Goal: Task Accomplishment & Management: Manage account settings

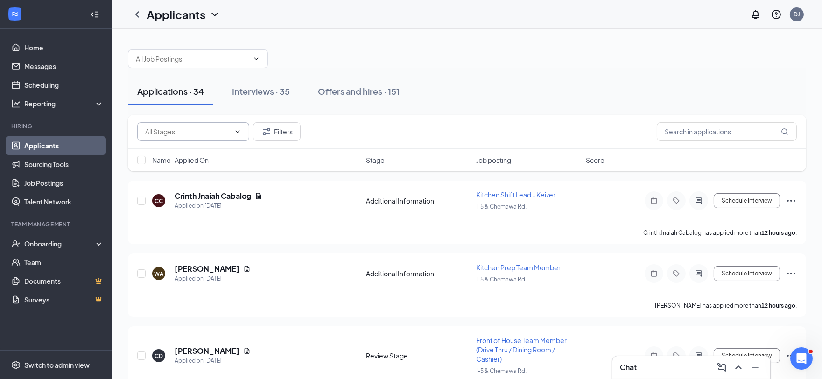
click at [160, 134] on input "text" at bounding box center [187, 132] width 85 height 10
click at [577, 63] on div at bounding box center [467, 54] width 678 height 28
click at [25, 82] on link "Scheduling" at bounding box center [64, 85] width 80 height 19
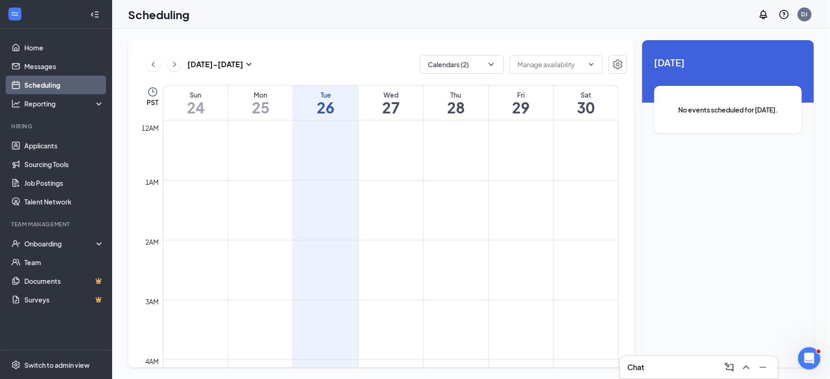
click at [783, 204] on div "Unavailable in basic plan [DATE] No events scheduled for [DATE]." at bounding box center [728, 204] width 172 height 328
click at [40, 145] on link "Applicants" at bounding box center [64, 145] width 80 height 19
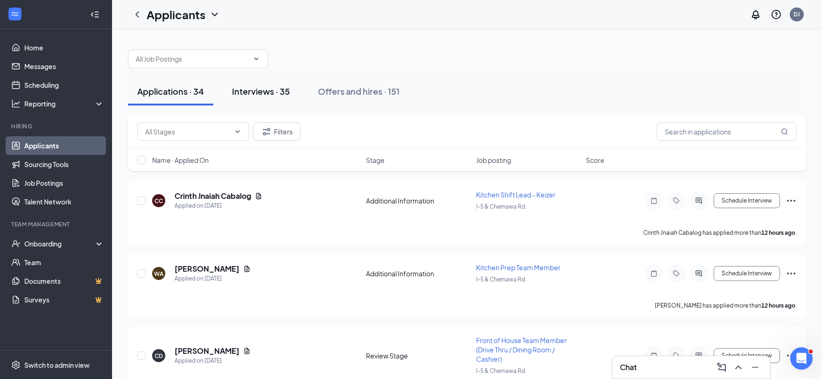
click at [267, 94] on div "Interviews · 35" at bounding box center [261, 91] width 58 height 12
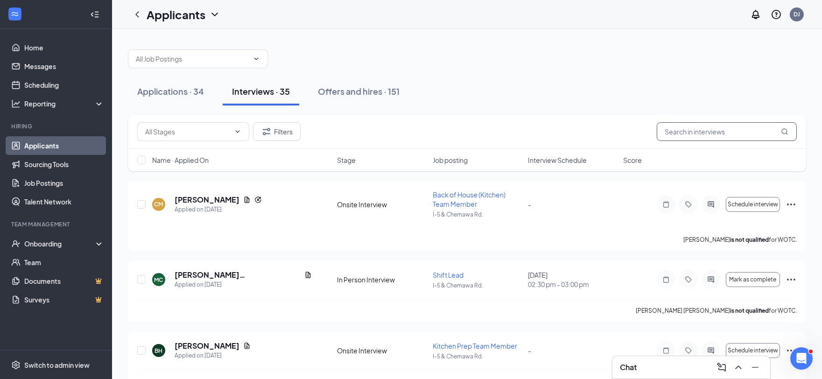
click at [692, 128] on input "text" at bounding box center [727, 131] width 140 height 19
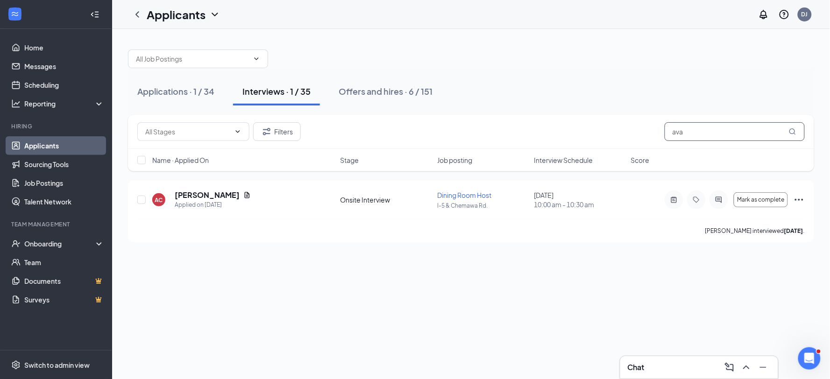
type input "ava"
click at [52, 245] on div "Onboarding" at bounding box center [60, 243] width 72 height 9
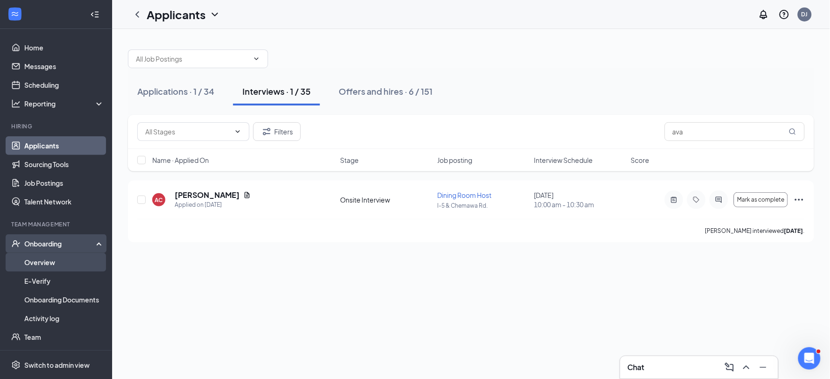
click at [44, 266] on link "Overview" at bounding box center [64, 262] width 80 height 19
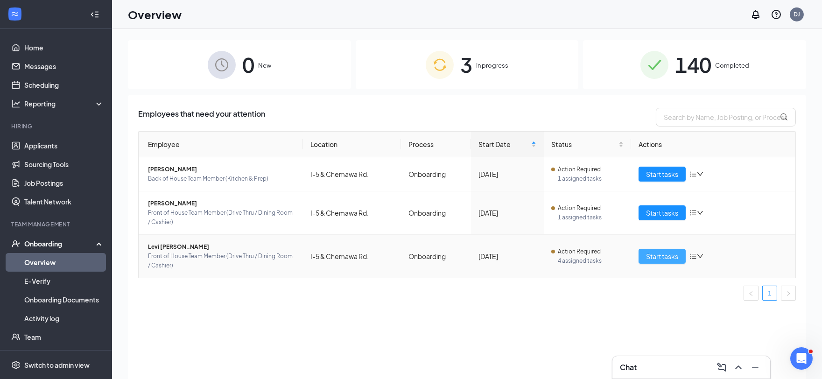
click at [652, 255] on span "Start tasks" at bounding box center [662, 256] width 32 height 10
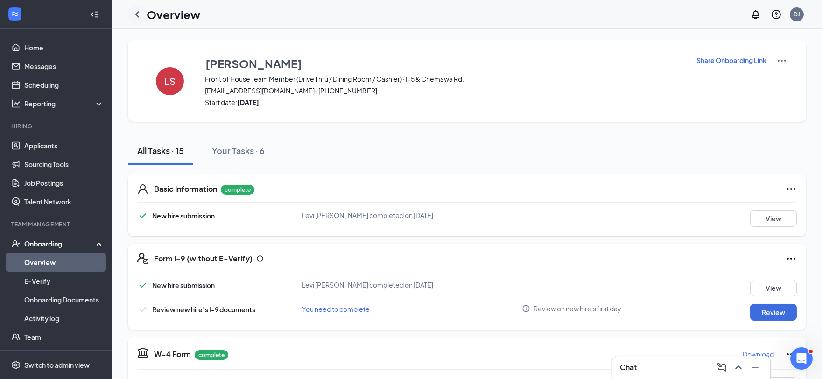
click at [135, 11] on icon "ChevronLeft" at bounding box center [137, 14] width 11 height 11
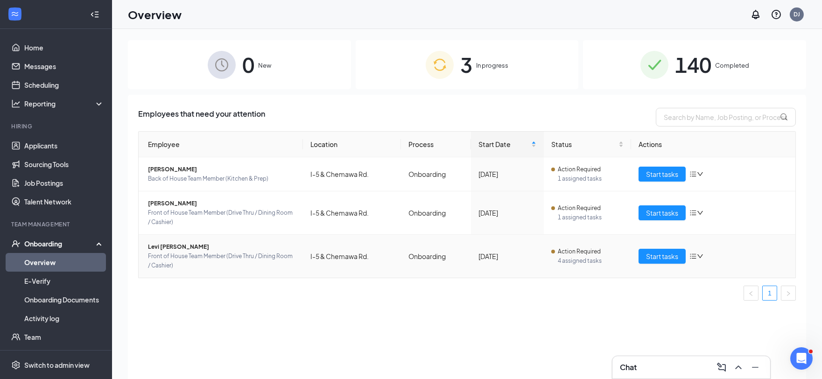
click at [160, 246] on span "Levi [PERSON_NAME]" at bounding box center [222, 246] width 148 height 9
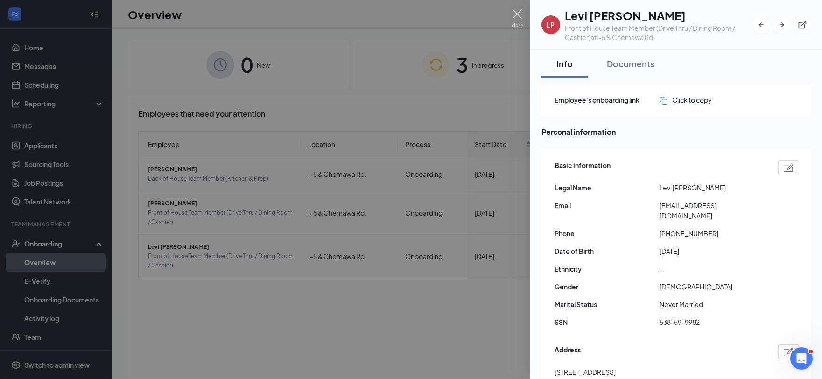
click at [519, 15] on img at bounding box center [518, 18] width 12 height 18
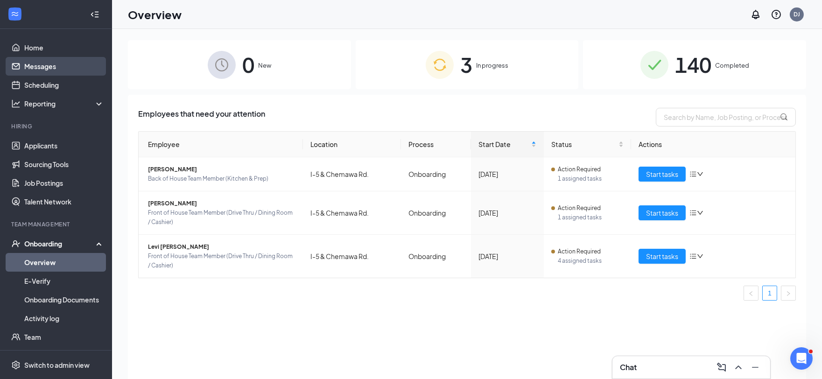
click at [56, 64] on link "Messages" at bounding box center [64, 66] width 80 height 19
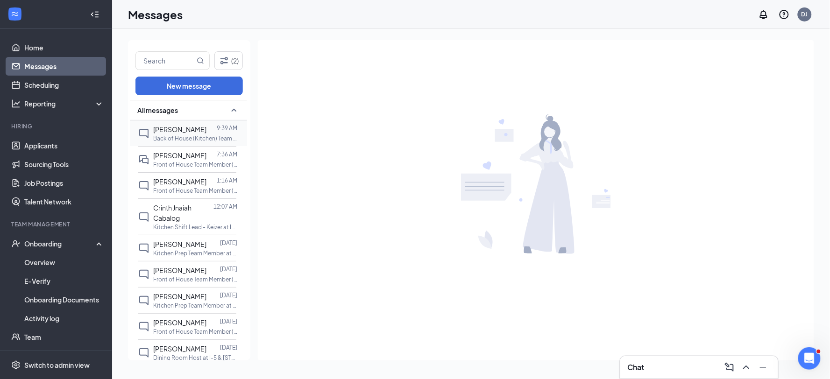
click at [186, 131] on span "[PERSON_NAME]" at bounding box center [179, 129] width 53 height 8
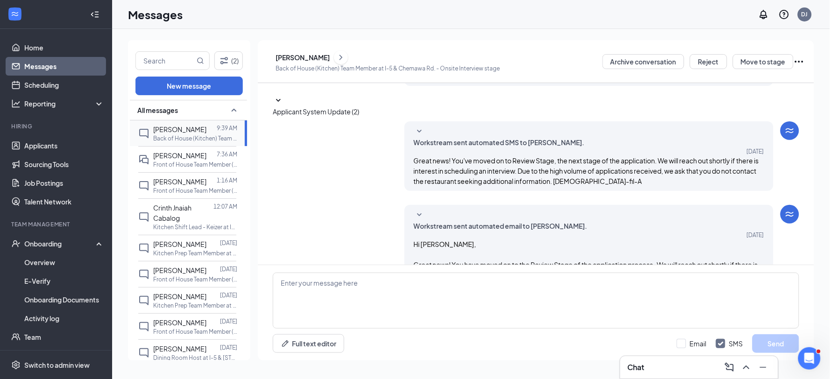
scroll to position [144, 0]
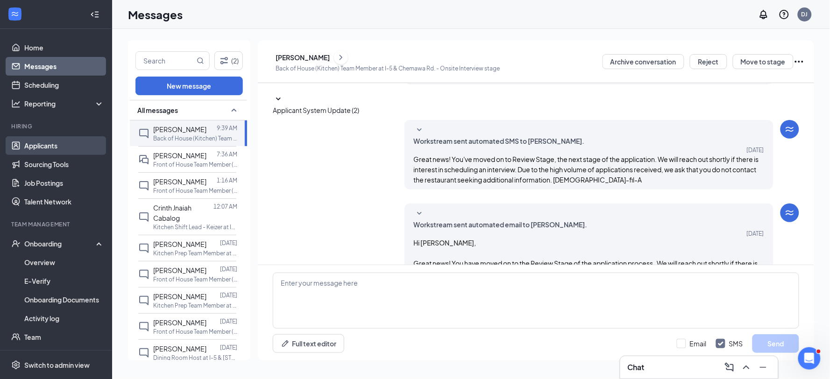
click at [38, 147] on link "Applicants" at bounding box center [64, 145] width 80 height 19
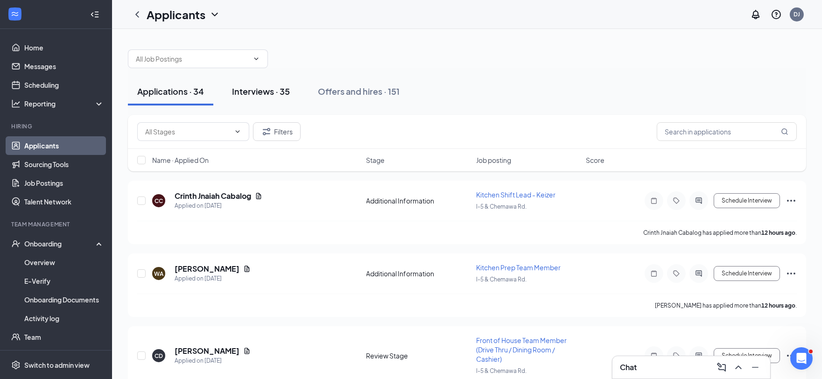
click at [259, 91] on div "Interviews · 35" at bounding box center [261, 91] width 58 height 12
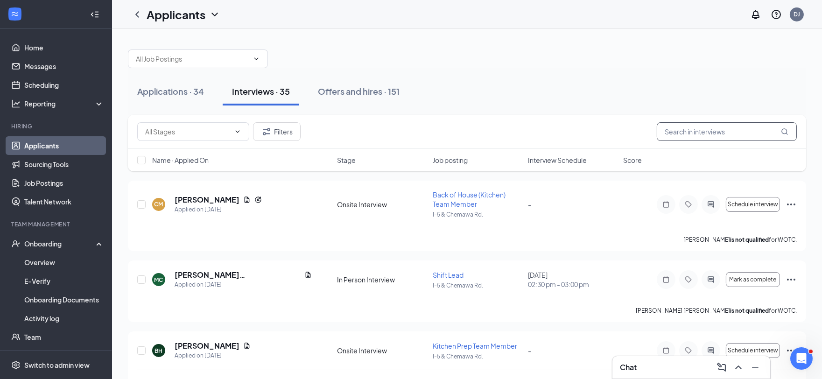
click at [699, 133] on input "text" at bounding box center [727, 131] width 140 height 19
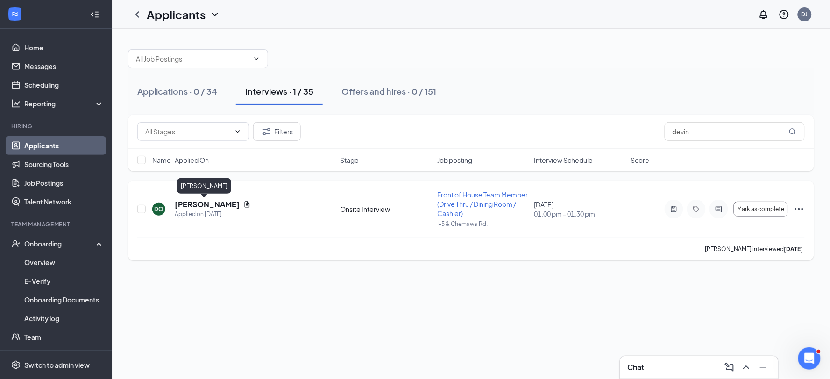
click at [193, 204] on h5 "[PERSON_NAME]" at bounding box center [207, 204] width 65 height 10
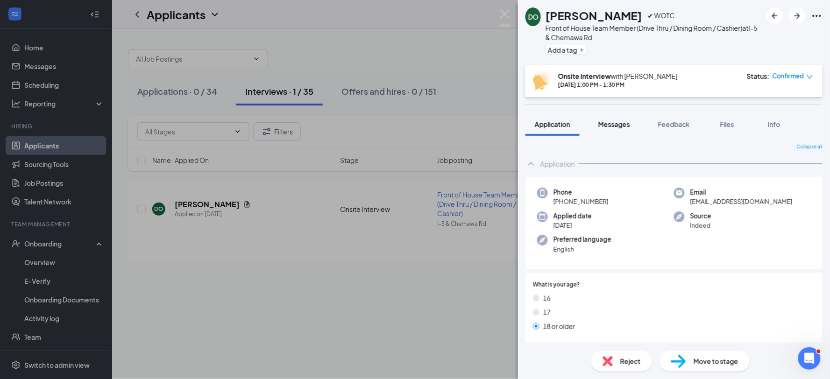
click at [619, 124] on span "Messages" at bounding box center [614, 124] width 32 height 8
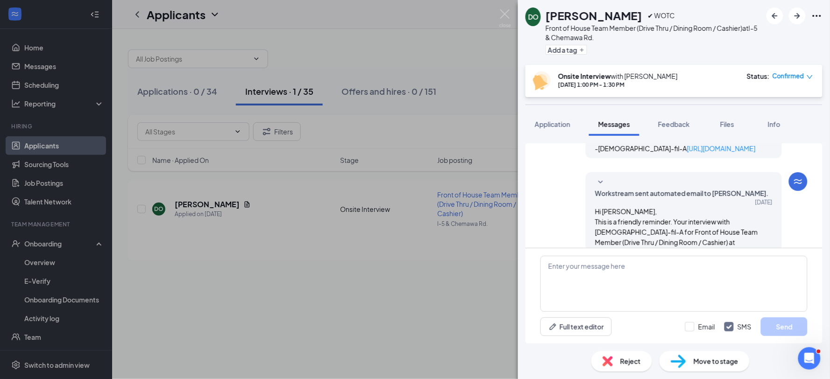
scroll to position [570, 0]
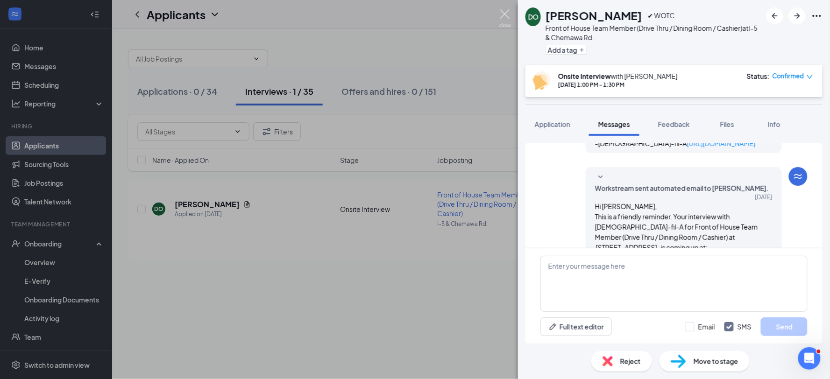
click at [503, 11] on img at bounding box center [505, 18] width 12 height 18
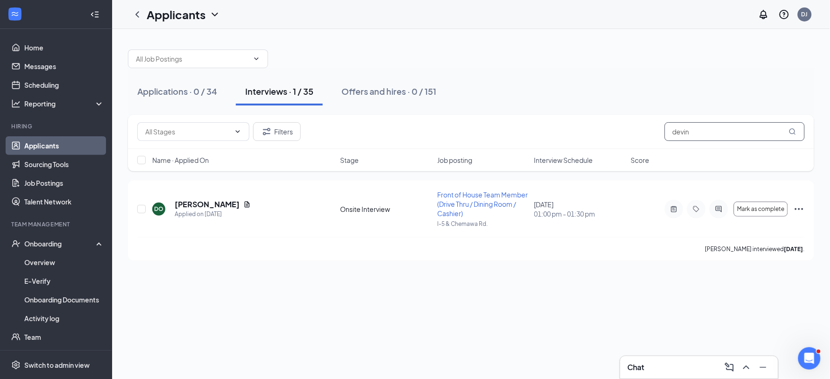
drag, startPoint x: 697, startPoint y: 129, endPoint x: 655, endPoint y: 134, distance: 42.4
click at [655, 134] on div "Filters devin" at bounding box center [470, 131] width 667 height 19
type input "jacks"
click at [195, 207] on h5 "[PERSON_NAME] [PERSON_NAME]" at bounding box center [239, 204] width 129 height 10
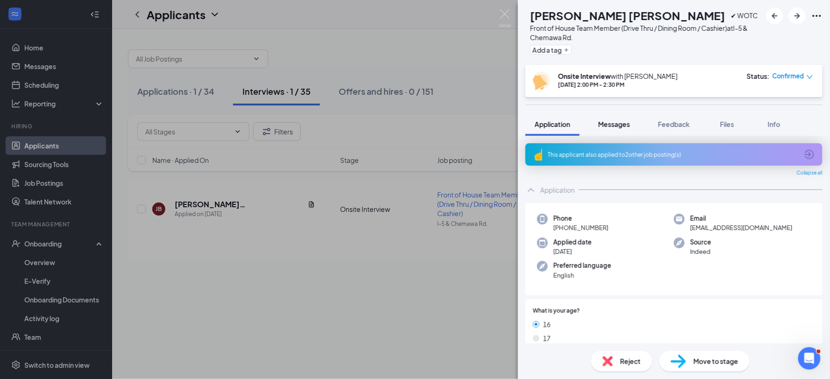
click at [605, 124] on span "Messages" at bounding box center [614, 124] width 32 height 8
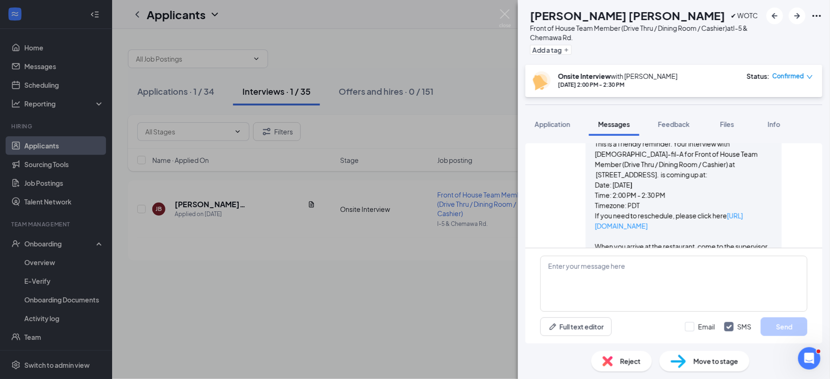
scroll to position [666, 0]
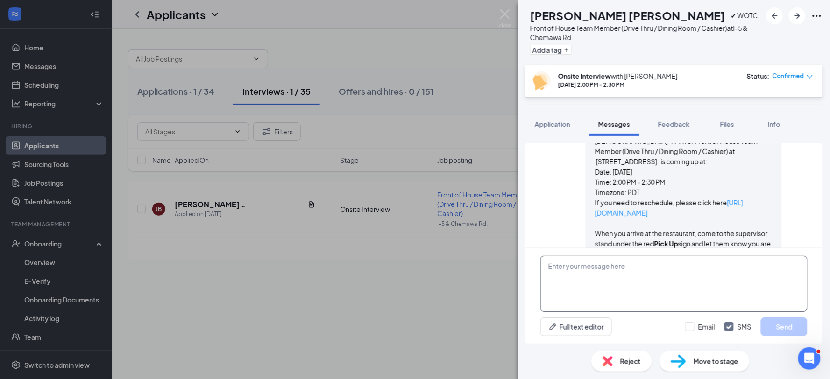
click at [577, 267] on textarea at bounding box center [673, 284] width 267 height 56
type textarea "J"
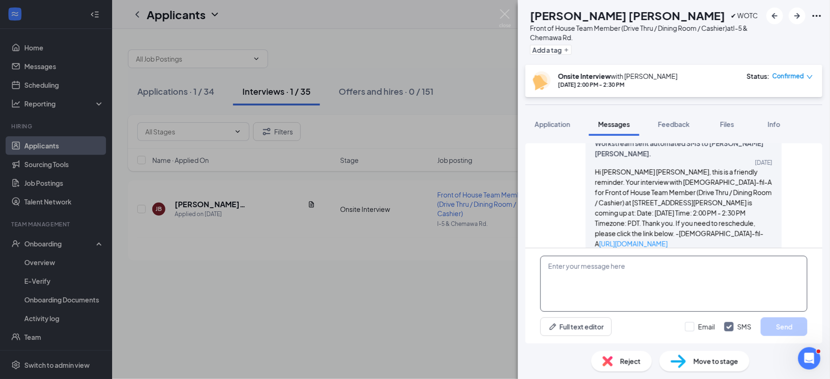
scroll to position [458, 0]
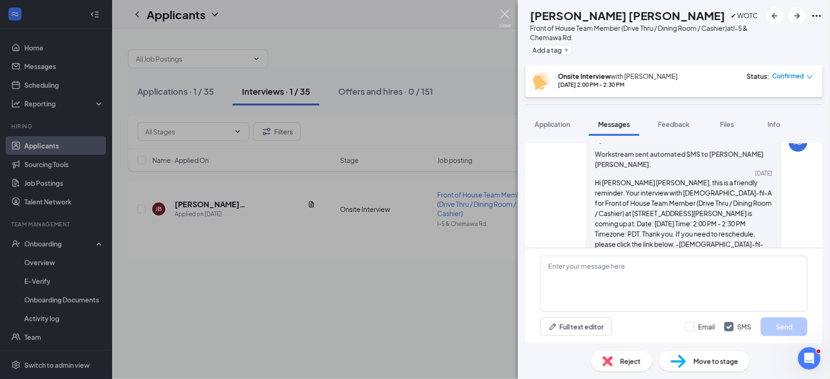
click at [506, 12] on img at bounding box center [505, 18] width 12 height 18
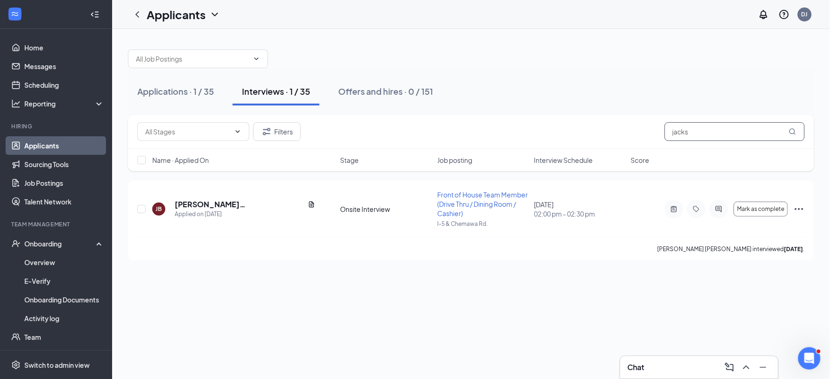
drag, startPoint x: 706, startPoint y: 128, endPoint x: 656, endPoint y: 132, distance: 49.6
click at [656, 131] on div "Filters jacks" at bounding box center [470, 131] width 667 height 19
type input "devin"
click at [197, 204] on h5 "[PERSON_NAME]" at bounding box center [207, 204] width 65 height 10
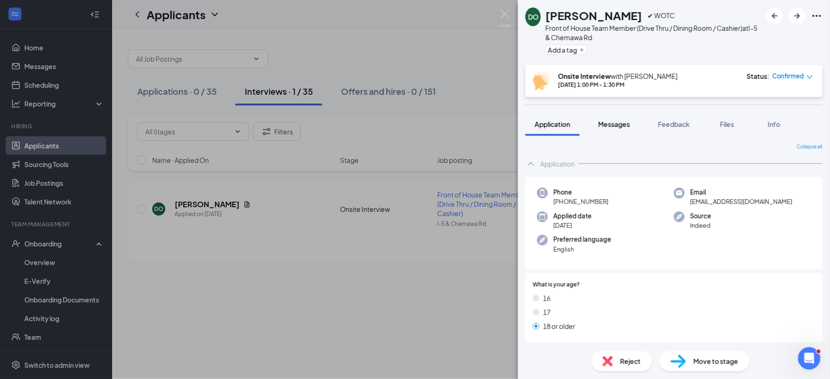
click at [608, 120] on span "Messages" at bounding box center [614, 124] width 32 height 8
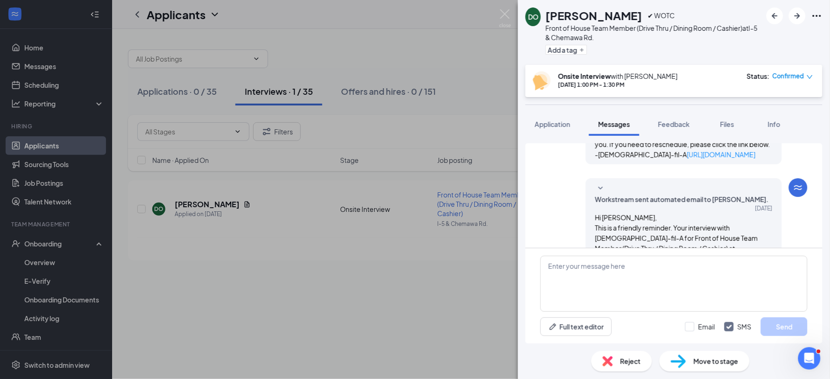
scroll to position [570, 0]
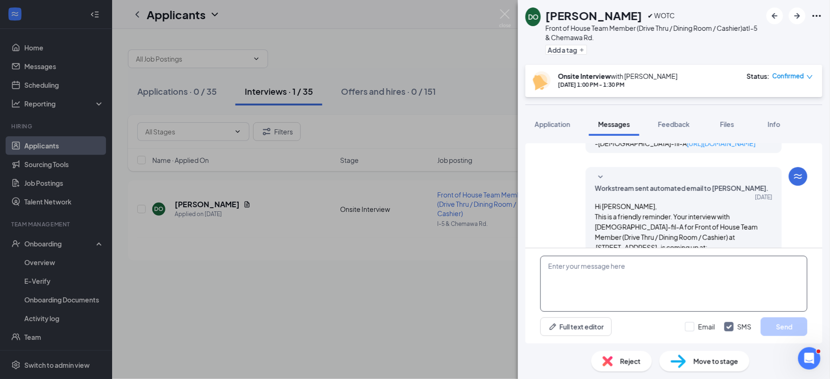
click at [560, 267] on textarea at bounding box center [673, 284] width 267 height 56
click at [576, 324] on button "Full text editor" at bounding box center [575, 326] width 71 height 19
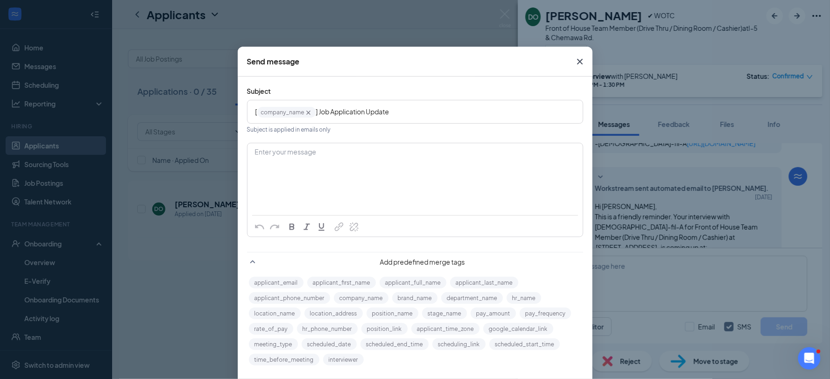
click at [275, 153] on div "Enter your message" at bounding box center [414, 153] width 319 height 10
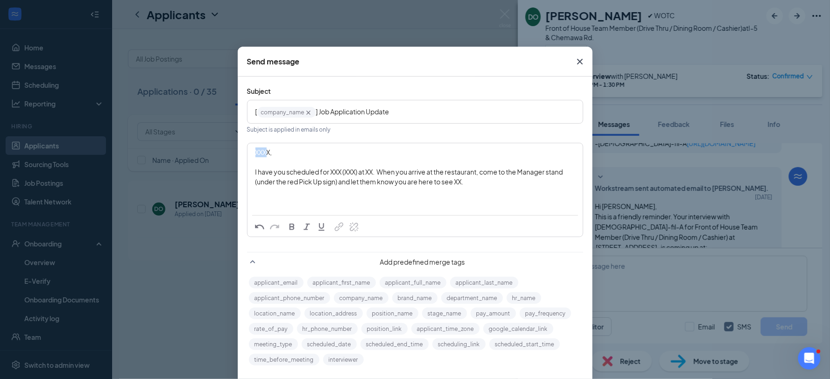
drag, startPoint x: 265, startPoint y: 150, endPoint x: 240, endPoint y: 152, distance: 24.9
click at [240, 152] on div "Subject [ company_name‌‌‌‌ {{company_name}} ] Job Application Update Subject is…" at bounding box center [415, 227] width 355 height 300
drag, startPoint x: 327, startPoint y: 171, endPoint x: 340, endPoint y: 170, distance: 13.1
click at [340, 170] on span "I have you scheduled for XXX (XXX) at XX. When you arrive at the restaurant, co…" at bounding box center [409, 177] width 309 height 18
drag, startPoint x: 501, startPoint y: 181, endPoint x: 507, endPoint y: 192, distance: 13.2
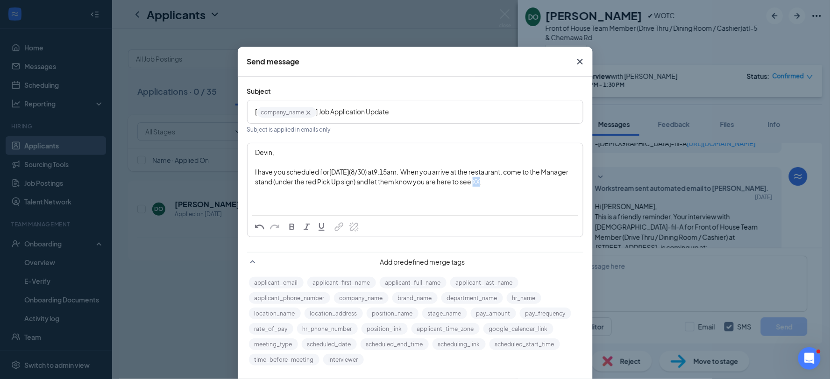
click at [506, 183] on span ". When you arrive at the restaurant, come to the Manager stand (under the red P…" at bounding box center [412, 177] width 314 height 18
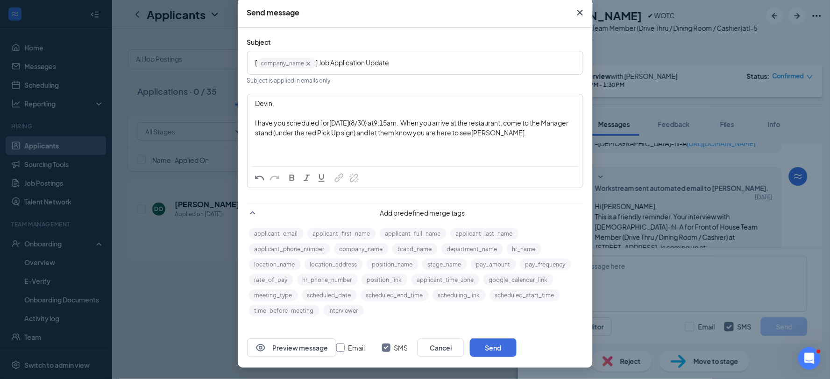
click at [345, 346] on input "Email" at bounding box center [340, 348] width 8 height 8
checkbox input "true"
click at [516, 348] on button "Send" at bounding box center [493, 347] width 47 height 19
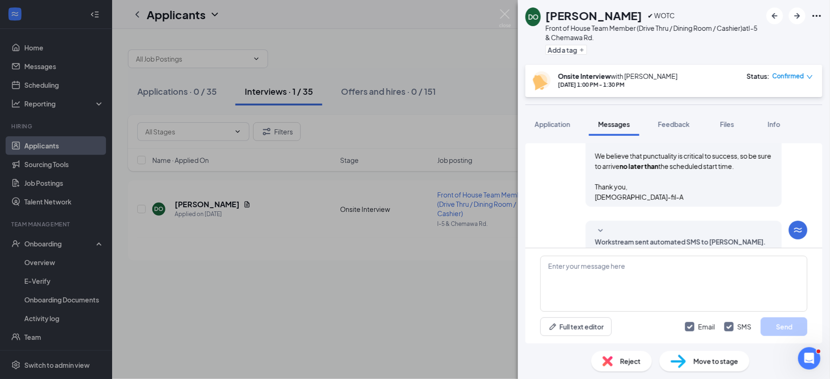
scroll to position [783, 0]
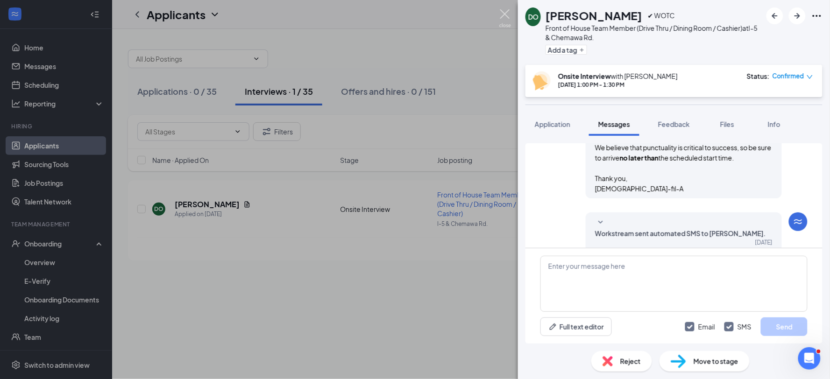
click at [506, 10] on img at bounding box center [505, 18] width 12 height 18
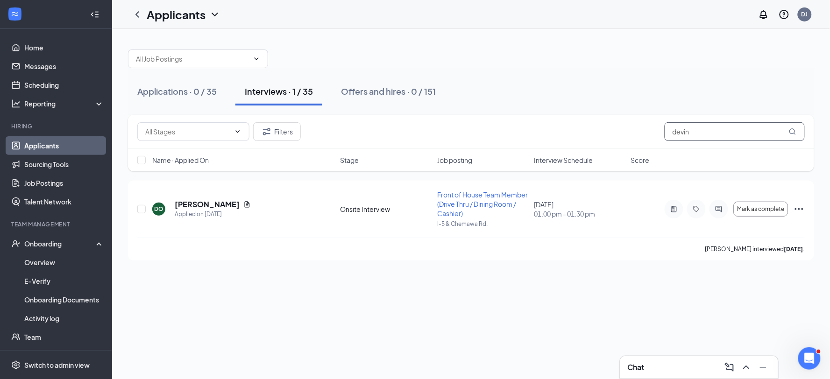
drag, startPoint x: 692, startPoint y: 131, endPoint x: 651, endPoint y: 132, distance: 41.6
click at [651, 132] on div "Filters devin" at bounding box center [470, 131] width 667 height 19
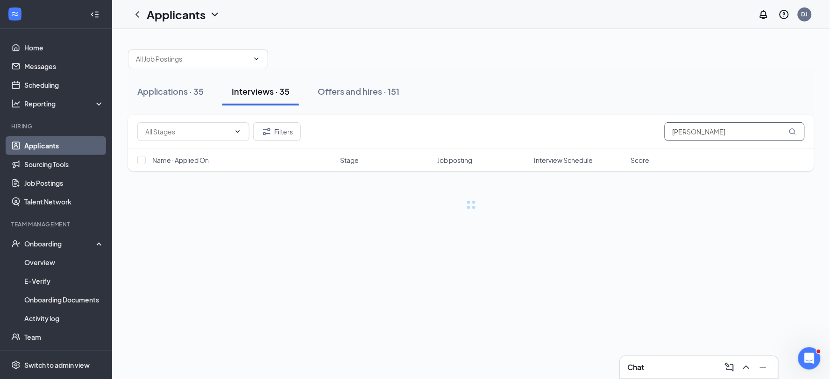
type input "[PERSON_NAME]"
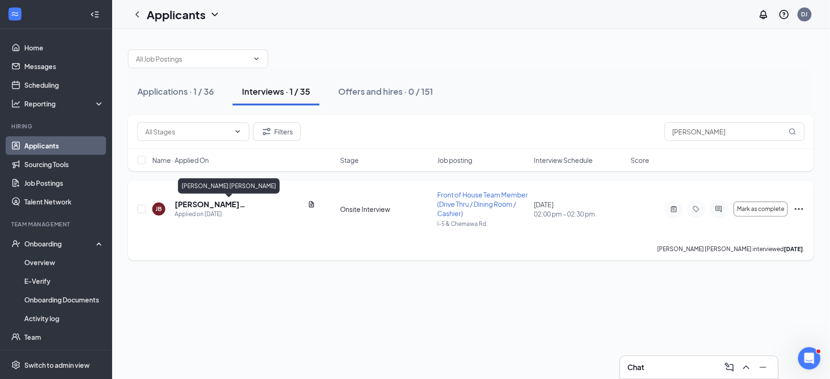
click at [197, 201] on h5 "[PERSON_NAME] [PERSON_NAME]" at bounding box center [239, 204] width 129 height 10
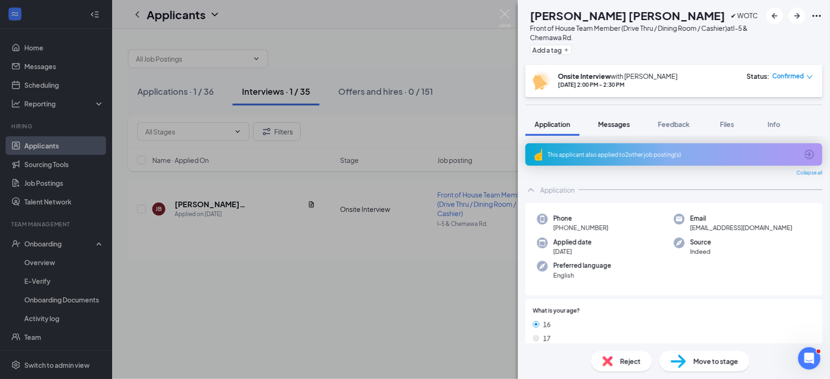
click at [612, 123] on span "Messages" at bounding box center [614, 124] width 32 height 8
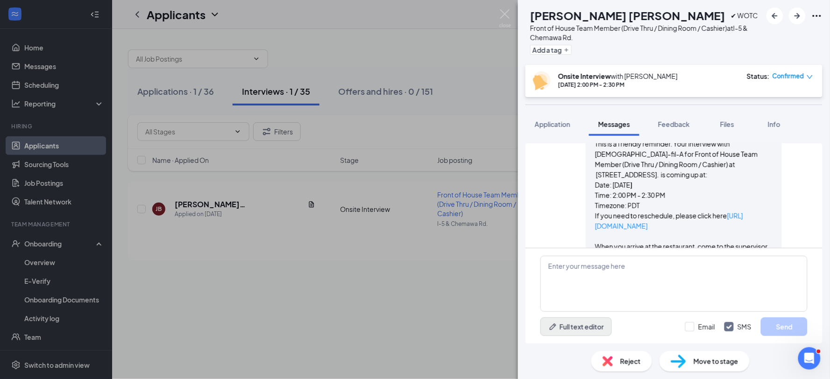
scroll to position [666, 0]
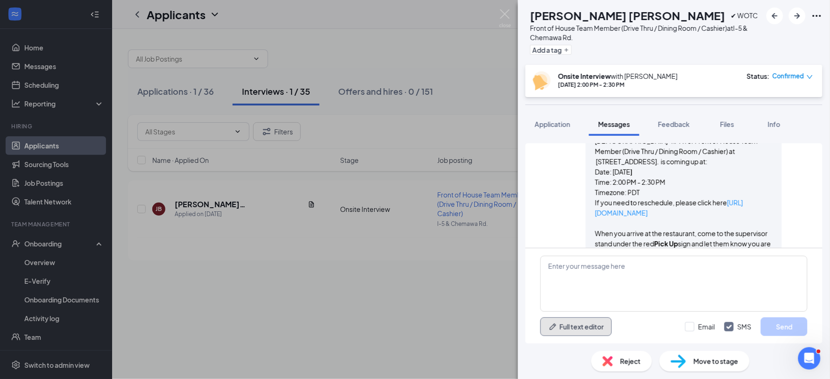
click at [566, 323] on button "Full text editor" at bounding box center [575, 326] width 71 height 19
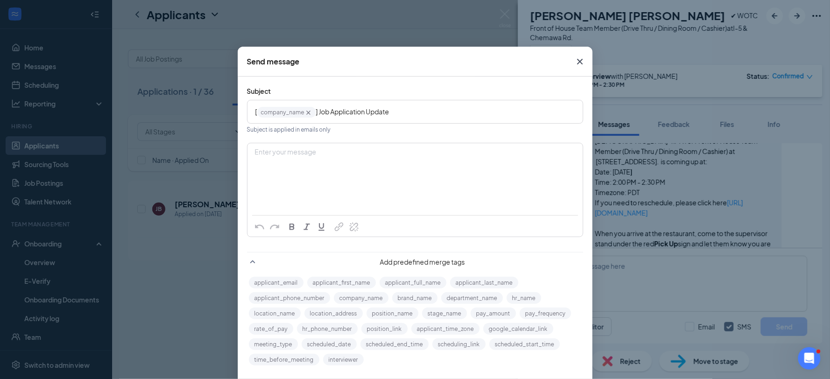
click at [301, 152] on div "Enter your message" at bounding box center [414, 153] width 319 height 10
paste div "Enter your message"
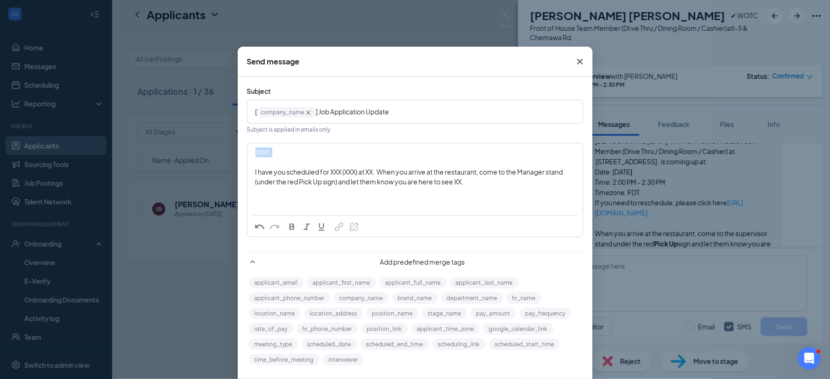
drag, startPoint x: 268, startPoint y: 150, endPoint x: 226, endPoint y: 147, distance: 42.1
click at [226, 147] on div "Send message Subject [ company_name‌‌‌‌ {{company_name}} ] Job Application Upda…" at bounding box center [415, 189] width 830 height 379
click at [255, 150] on span "ackson," at bounding box center [267, 152] width 24 height 8
drag, startPoint x: 327, startPoint y: 173, endPoint x: 338, endPoint y: 172, distance: 11.7
click at [338, 172] on span "I have you scheduled for XXX (XXX) at XX. When you arrive at the restaurant, co…" at bounding box center [409, 177] width 309 height 18
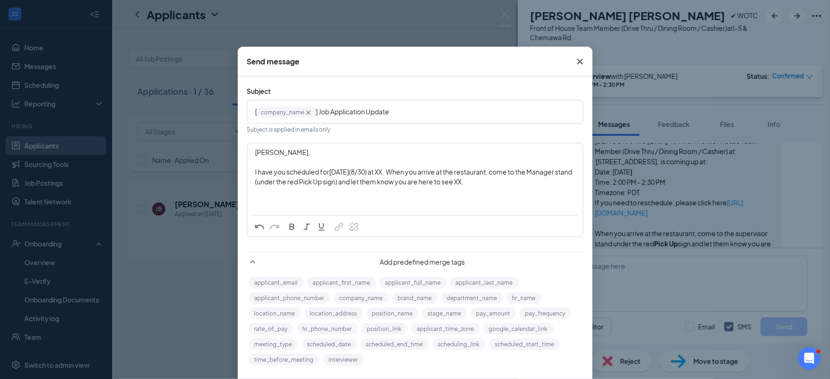
drag, startPoint x: 389, startPoint y: 172, endPoint x: 401, endPoint y: 184, distance: 17.2
click at [389, 173] on span ") at XX. When you arrive at the restaurant, come to the Manager stand (under th…" at bounding box center [414, 177] width 318 height 18
click at [478, 183] on span ". When you arrive at the restaurant, come to the Manager stand (under the red P…" at bounding box center [407, 177] width 305 height 18
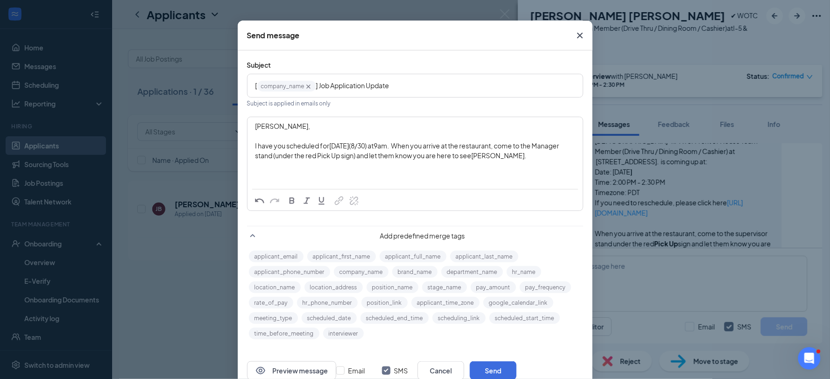
scroll to position [49, 0]
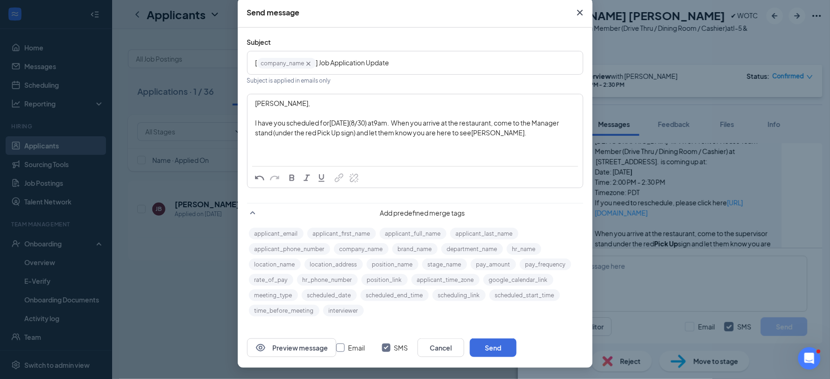
click at [345, 348] on input "Email" at bounding box center [340, 348] width 8 height 8
checkbox input "true"
click at [516, 346] on button "Send" at bounding box center [493, 347] width 47 height 19
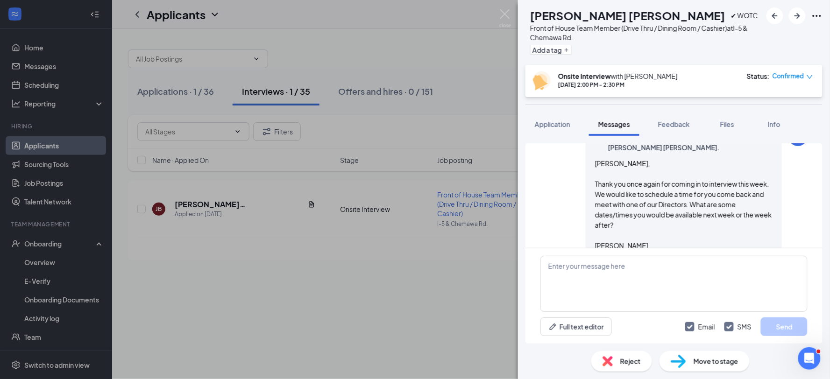
scroll to position [888, 0]
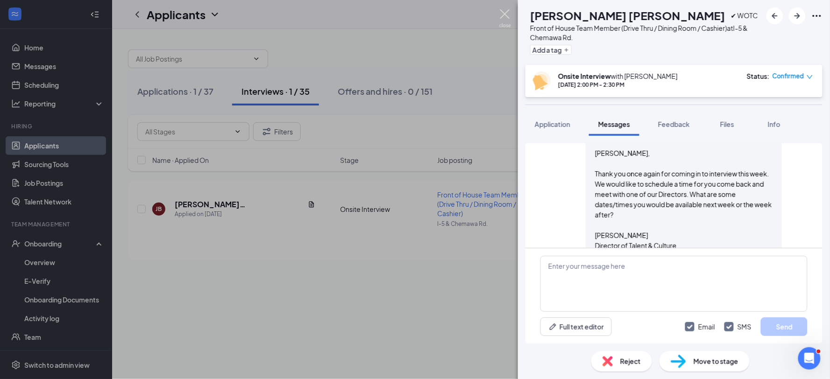
click at [506, 13] on img at bounding box center [505, 18] width 12 height 18
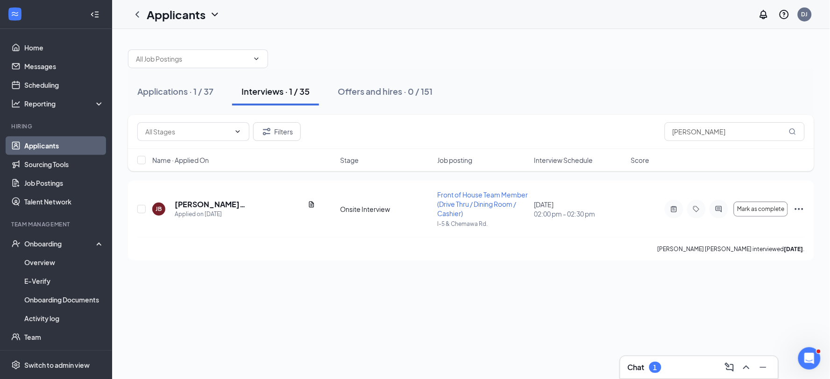
click at [47, 145] on link "Applicants" at bounding box center [64, 145] width 80 height 19
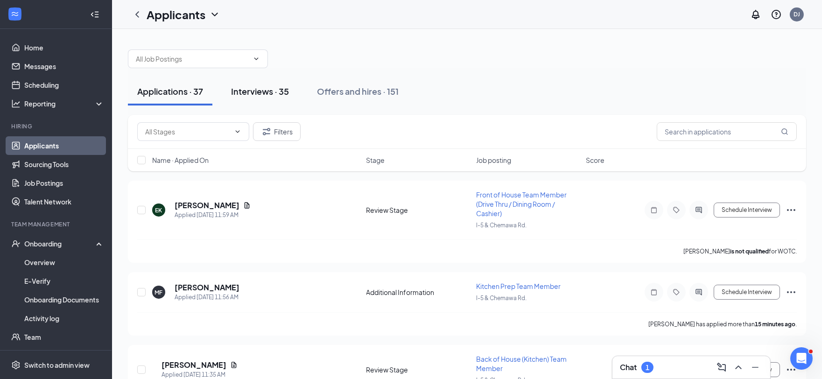
click at [267, 92] on div "Interviews · 35" at bounding box center [260, 91] width 58 height 12
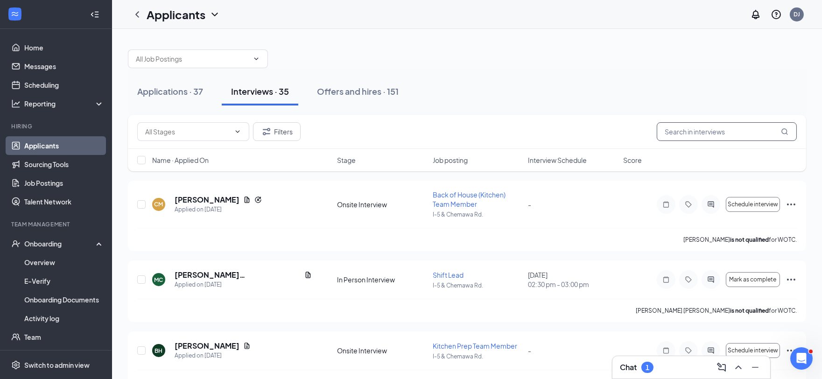
click at [713, 129] on input "text" at bounding box center [727, 131] width 140 height 19
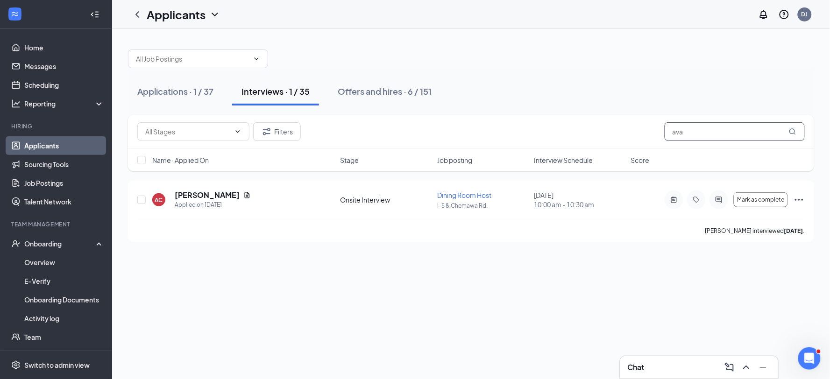
type input "ava"
click at [187, 194] on h5 "[PERSON_NAME]" at bounding box center [207, 195] width 65 height 10
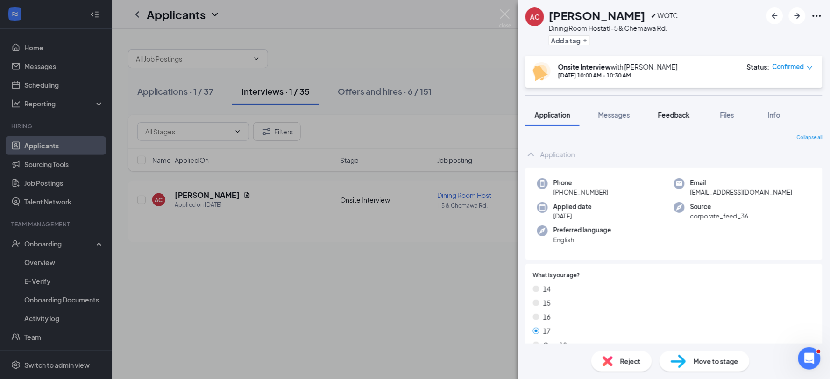
click at [670, 113] on span "Feedback" at bounding box center [674, 115] width 32 height 8
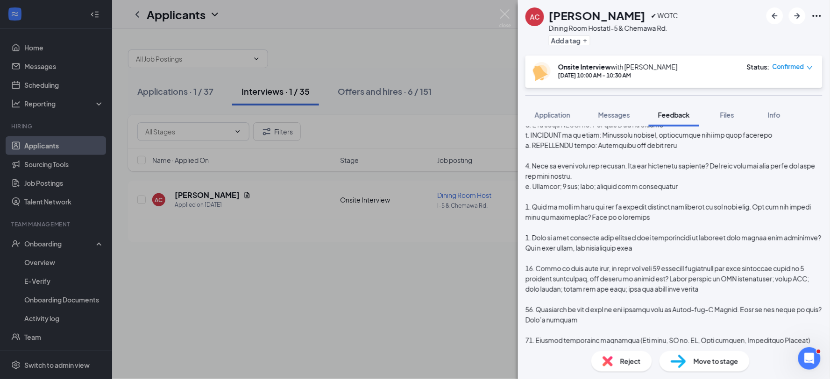
scroll to position [259, 0]
click at [715, 360] on span "Move to stage" at bounding box center [715, 361] width 45 height 10
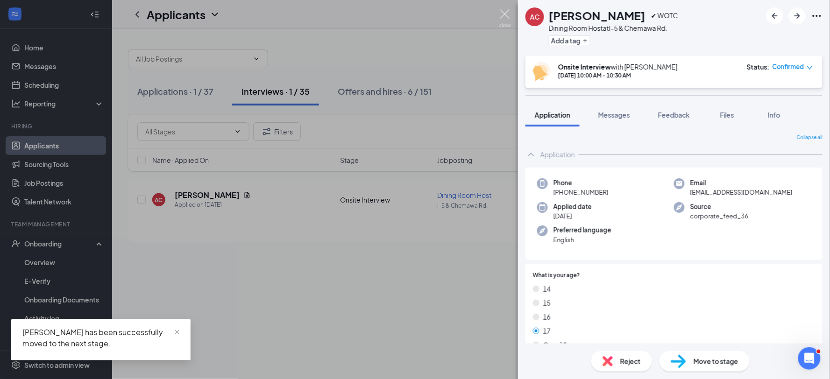
click at [501, 12] on img at bounding box center [505, 18] width 12 height 18
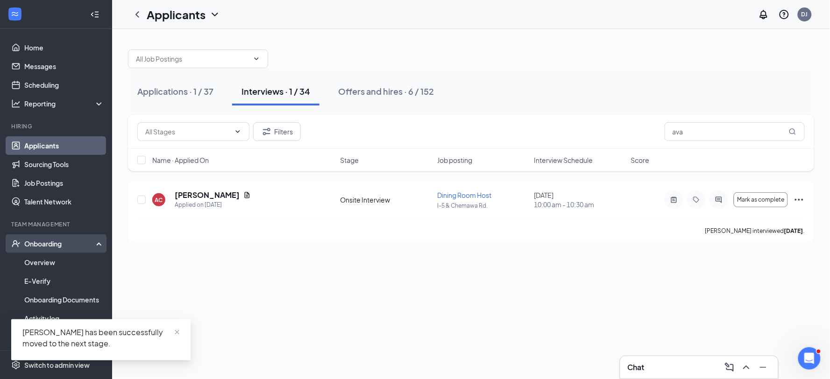
click at [44, 242] on div "Onboarding" at bounding box center [60, 243] width 72 height 9
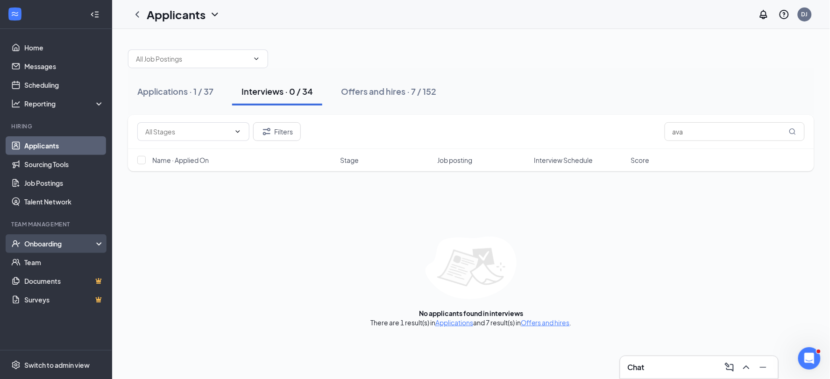
click at [44, 242] on div "Onboarding" at bounding box center [60, 243] width 72 height 9
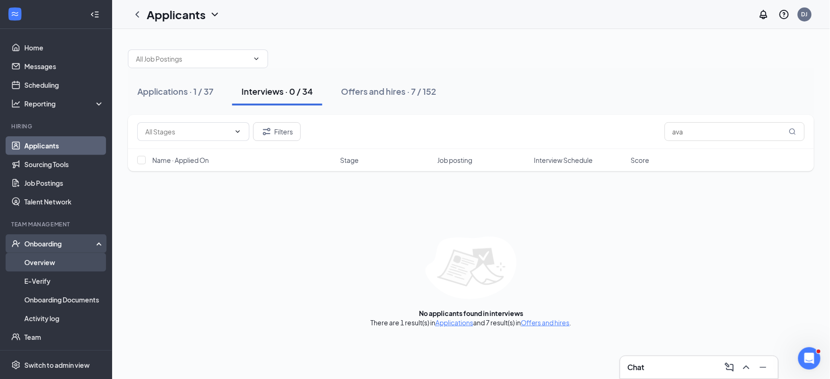
click at [58, 261] on link "Overview" at bounding box center [64, 262] width 80 height 19
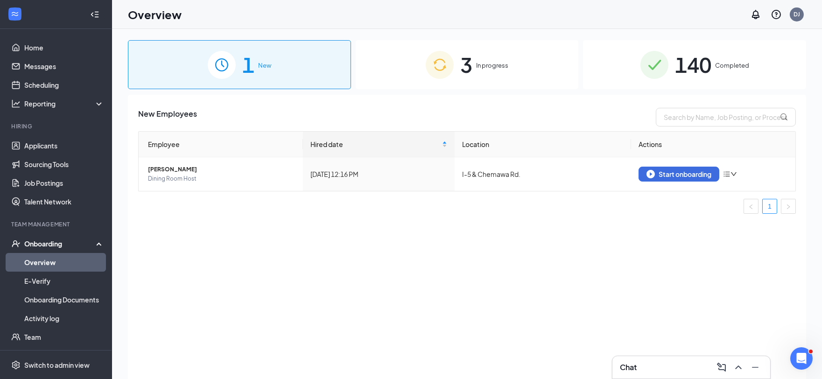
click at [667, 153] on th "Actions" at bounding box center [713, 145] width 164 height 26
click at [668, 170] on div "Start onboarding" at bounding box center [679, 174] width 65 height 8
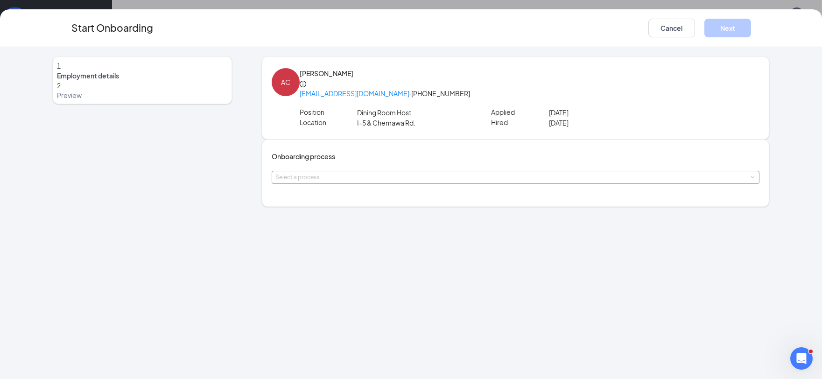
click at [372, 182] on div "Select a process" at bounding box center [513, 177] width 477 height 9
click at [317, 206] on span "Onboarding" at bounding box center [301, 208] width 37 height 8
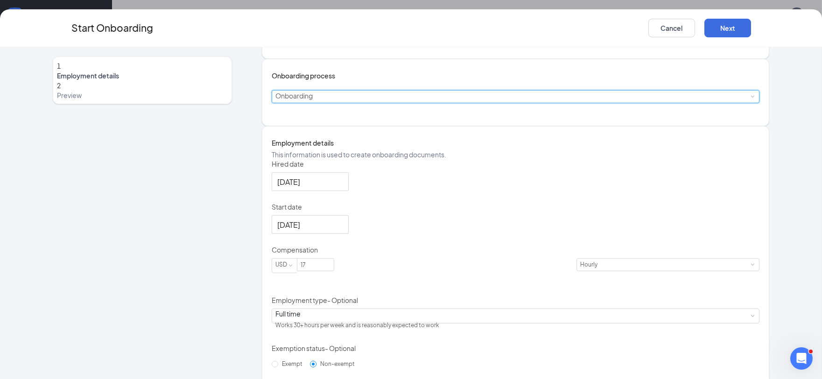
scroll to position [104, 0]
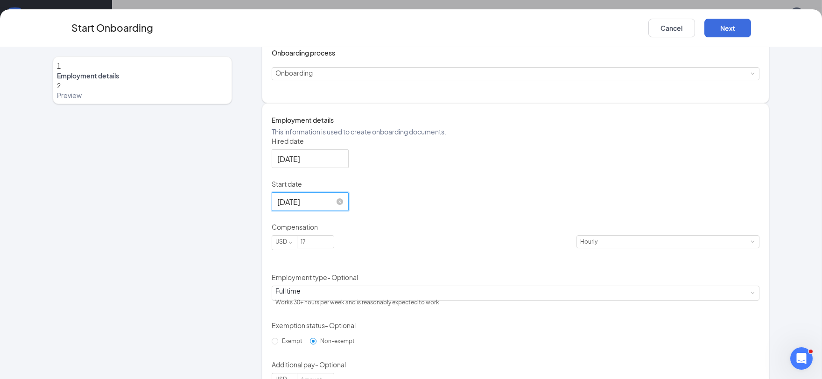
click at [310, 208] on input "[DATE]" at bounding box center [309, 202] width 64 height 12
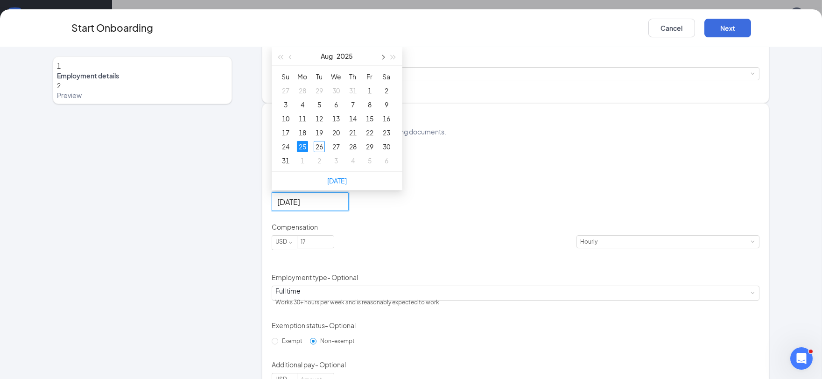
click at [387, 65] on button "button" at bounding box center [383, 56] width 10 height 19
type input "[DATE]"
click at [305, 110] on div "8" at bounding box center [302, 104] width 11 height 11
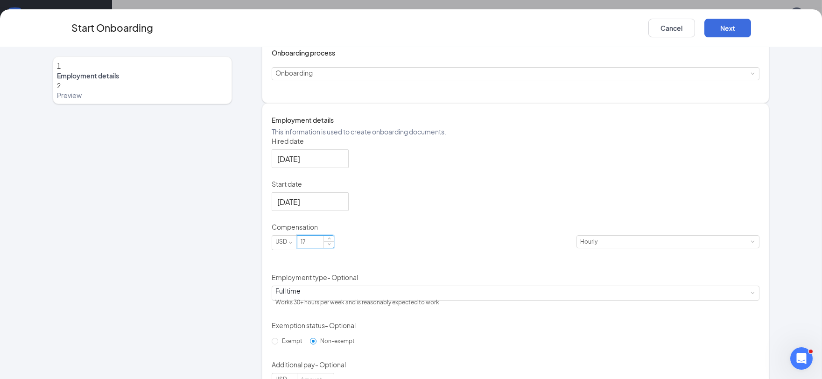
click at [325, 248] on input "17" at bounding box center [315, 242] width 36 height 12
type input "15"
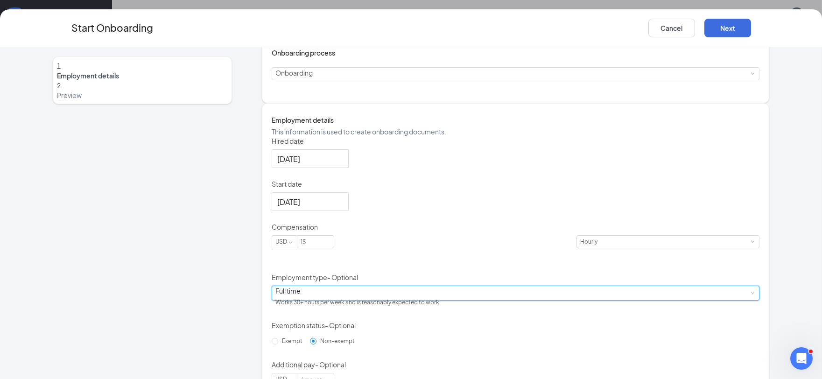
click at [324, 300] on div "Full time Works 30+ hours per week and is reasonably expected to work" at bounding box center [515, 293] width 481 height 14
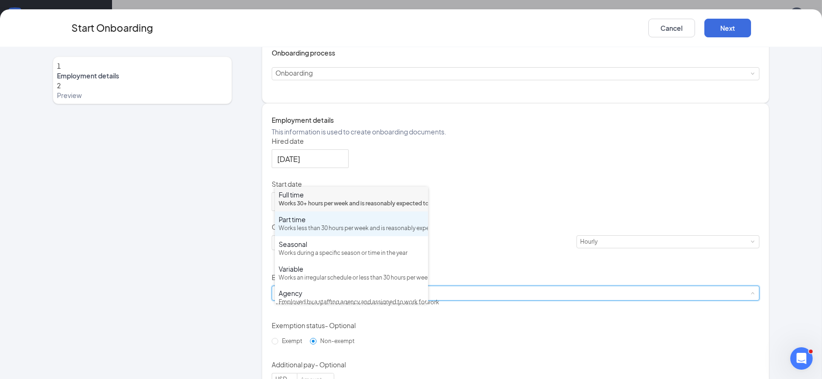
click at [309, 224] on div "Part time" at bounding box center [352, 219] width 146 height 9
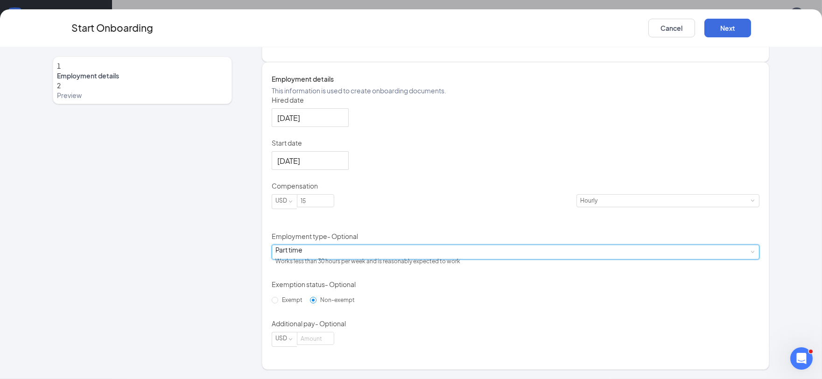
scroll to position [169, 0]
click at [739, 26] on button "Next" at bounding box center [727, 28] width 47 height 19
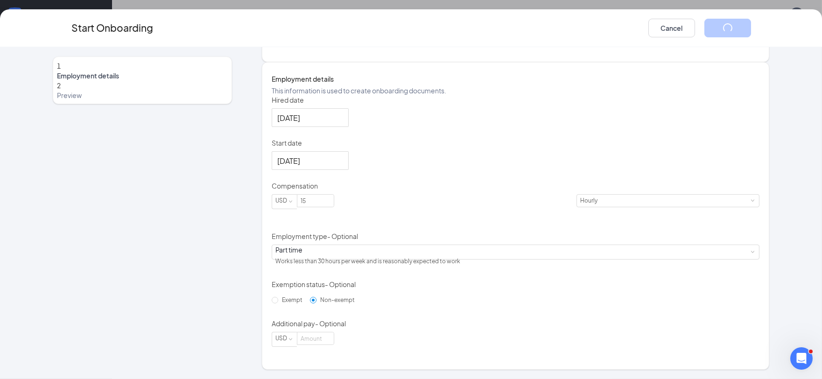
scroll to position [0, 0]
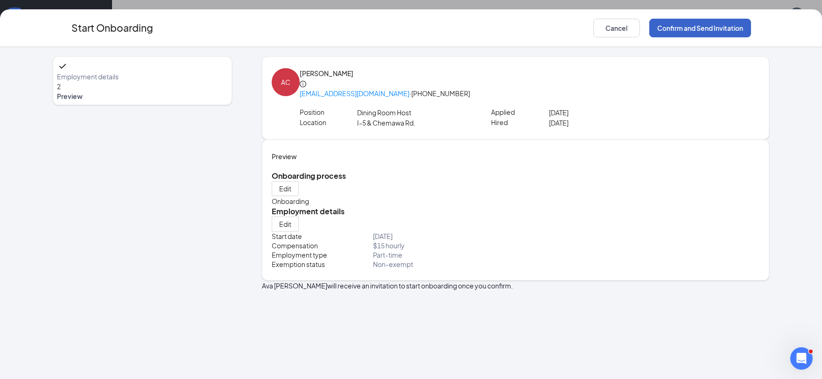
click at [694, 27] on button "Confirm and Send Invitation" at bounding box center [700, 28] width 102 height 19
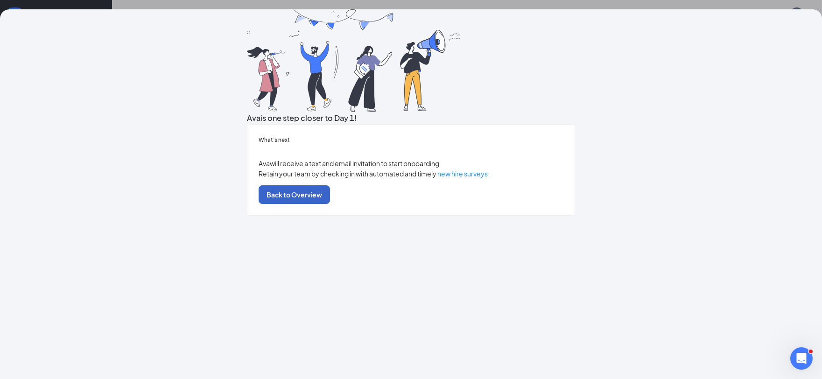
click at [330, 204] on button "Back to Overview" at bounding box center [294, 194] width 71 height 19
